Goal: Information Seeking & Learning: Learn about a topic

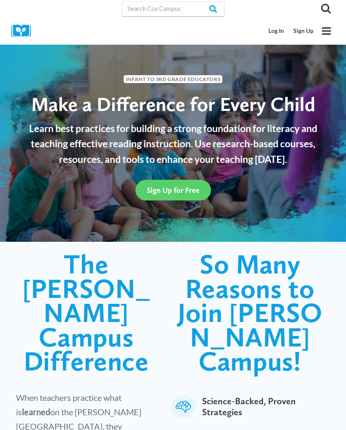
click at [278, 30] on link "Log In" at bounding box center [276, 31] width 25 height 16
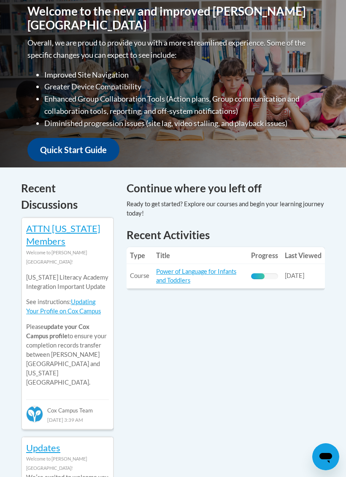
scroll to position [242, 0]
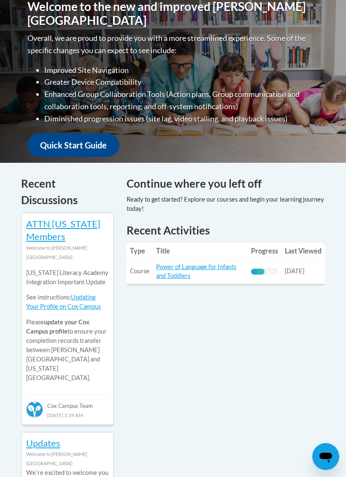
click at [181, 269] on link "Power of Language for Infants and Toddlers" at bounding box center [196, 271] width 80 height 16
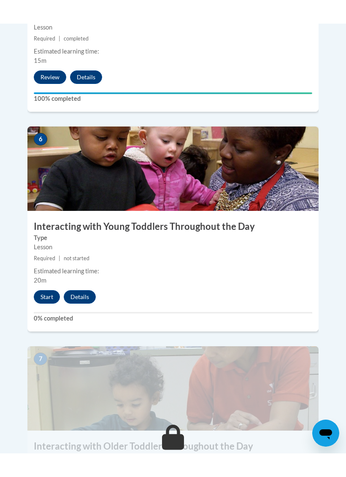
scroll to position [1361, 0]
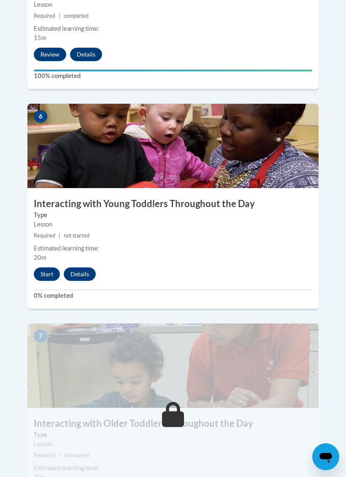
click at [46, 267] on button "Start" at bounding box center [47, 273] width 26 height 13
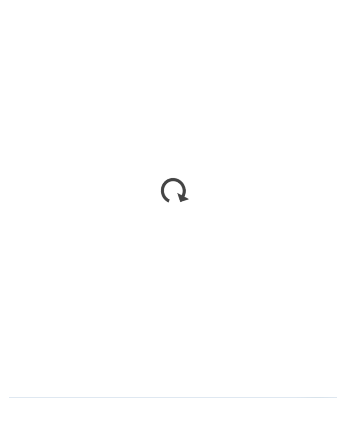
scroll to position [2320, 0]
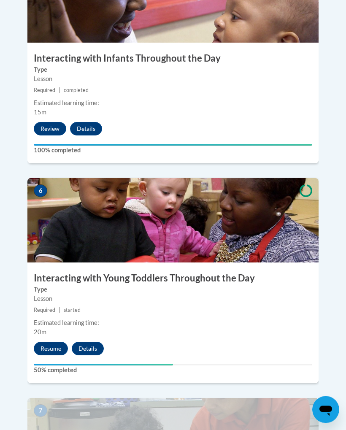
scroll to position [1286, 0]
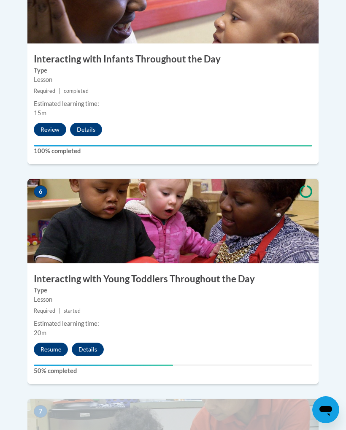
click at [42, 342] on button "Resume" at bounding box center [51, 348] width 34 height 13
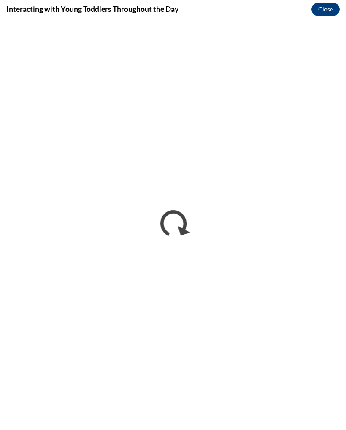
scroll to position [0, 0]
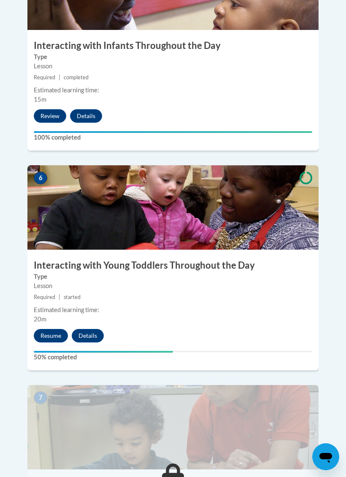
scroll to position [1300, 0]
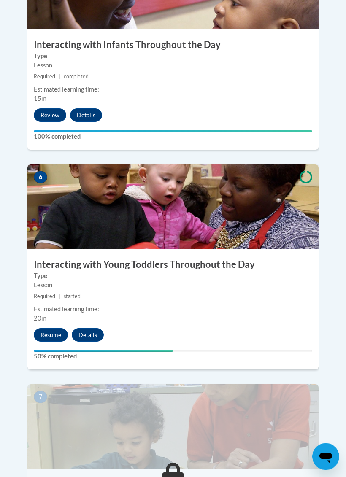
click at [48, 328] on button "Resume" at bounding box center [51, 334] width 34 height 13
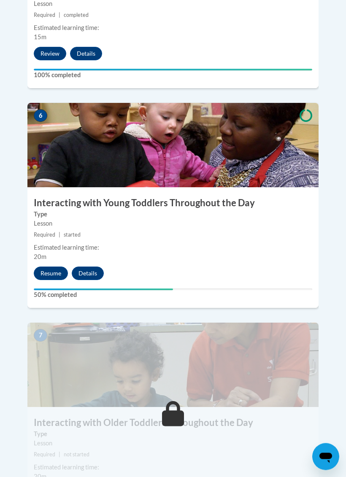
click at [48, 267] on button "Resume" at bounding box center [51, 273] width 34 height 13
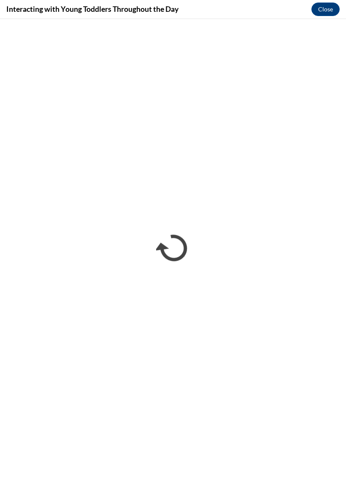
scroll to position [1362, 0]
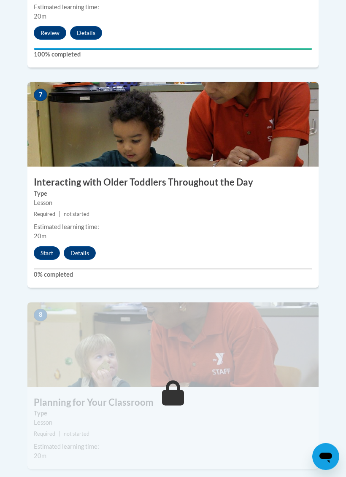
scroll to position [1548, 0]
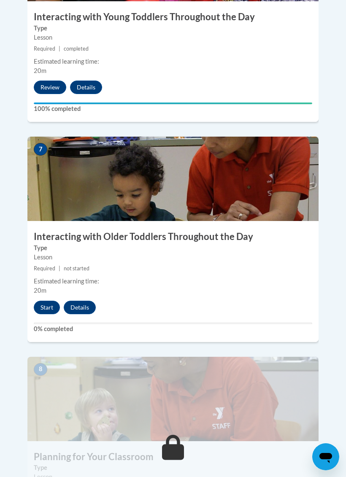
click at [48, 301] on button "Start" at bounding box center [47, 307] width 26 height 13
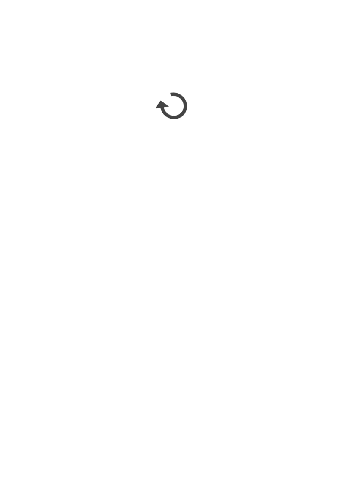
scroll to position [1790, 0]
